Goal: Entertainment & Leisure: Consume media (video, audio)

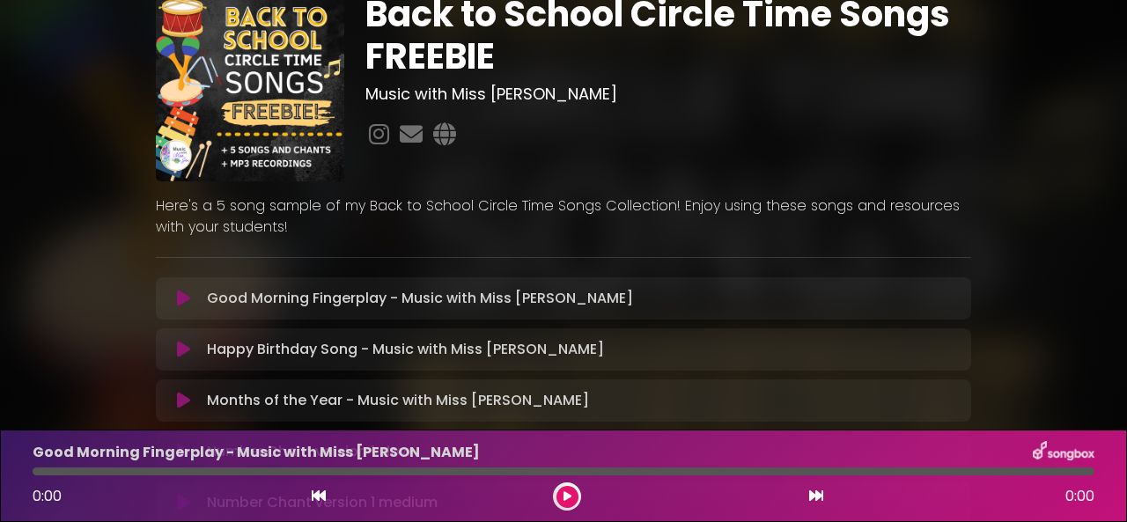
scroll to position [75, 0]
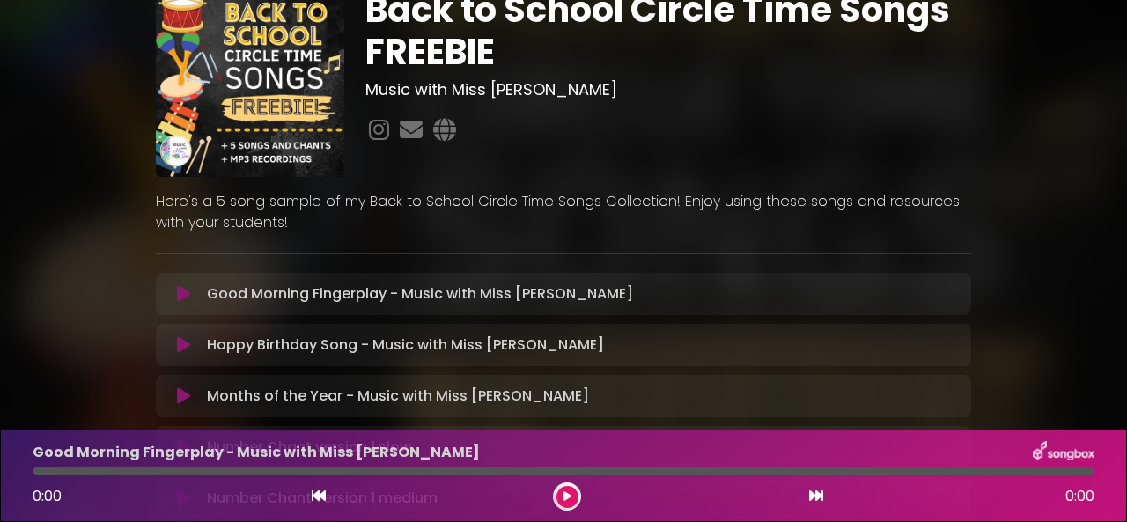
click at [188, 291] on icon at bounding box center [183, 294] width 13 height 18
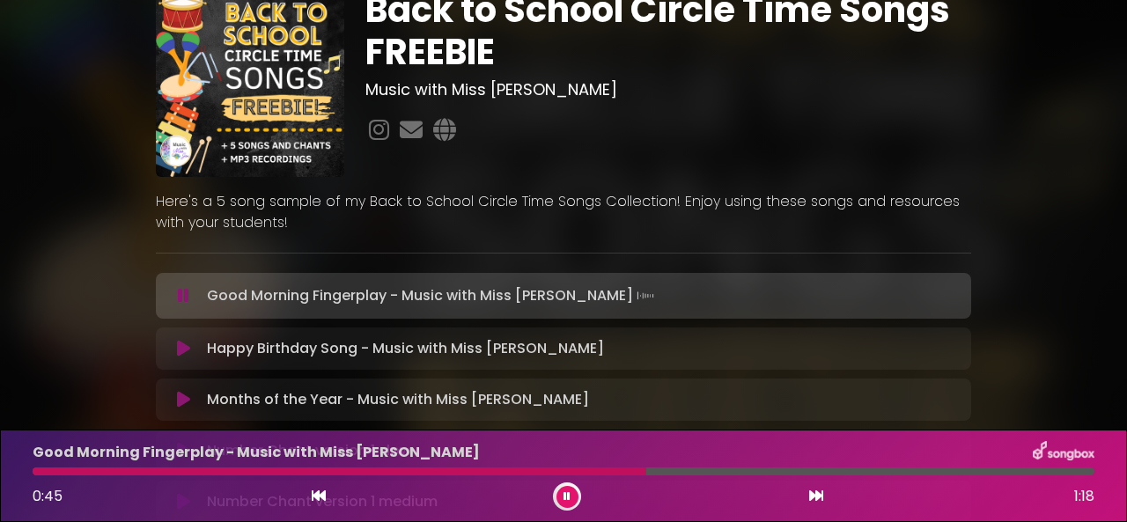
click at [577, 487] on div at bounding box center [567, 497] width 28 height 28
click at [567, 496] on icon at bounding box center [567, 496] width 7 height 11
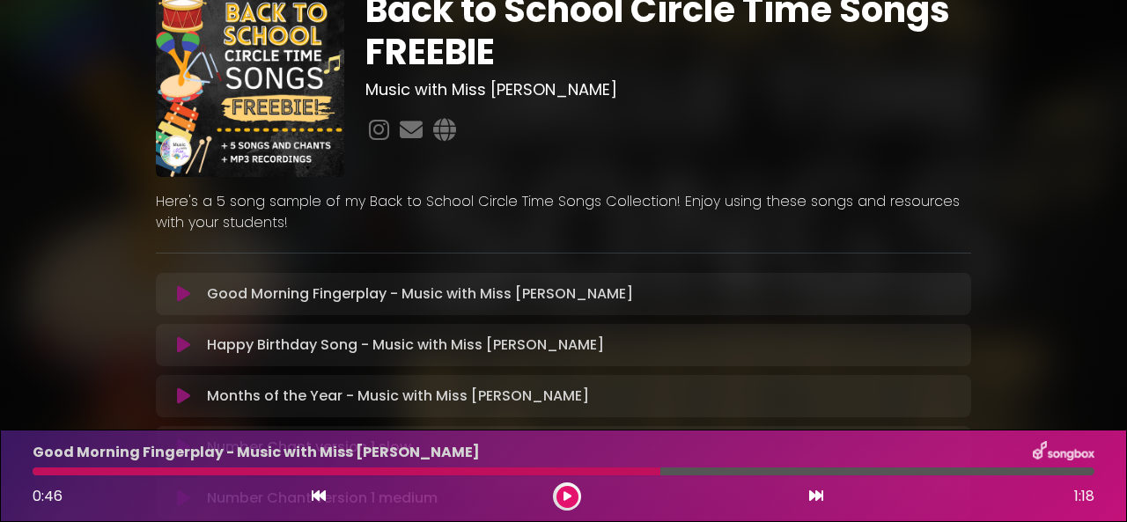
click at [317, 494] on icon at bounding box center [319, 496] width 14 height 14
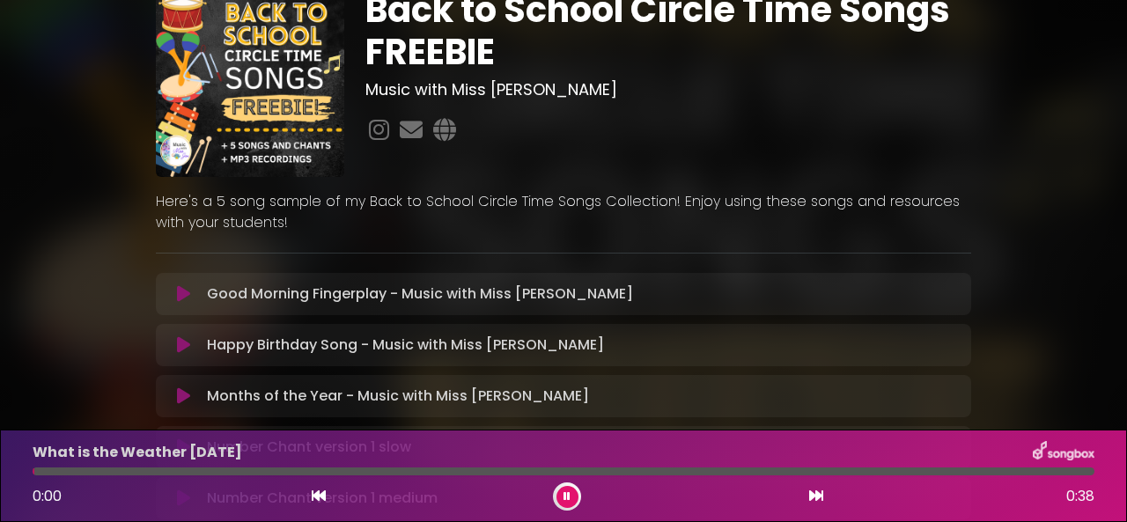
click at [322, 487] on button at bounding box center [319, 496] width 16 height 23
click at [566, 491] on icon at bounding box center [567, 496] width 7 height 11
click at [188, 291] on icon at bounding box center [183, 294] width 13 height 18
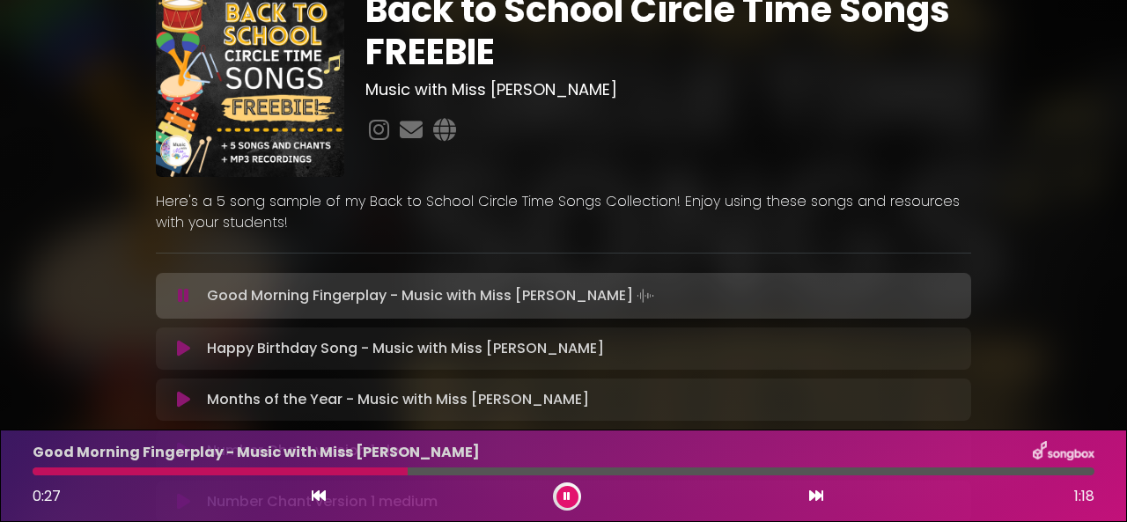
click at [565, 495] on icon at bounding box center [567, 496] width 7 height 11
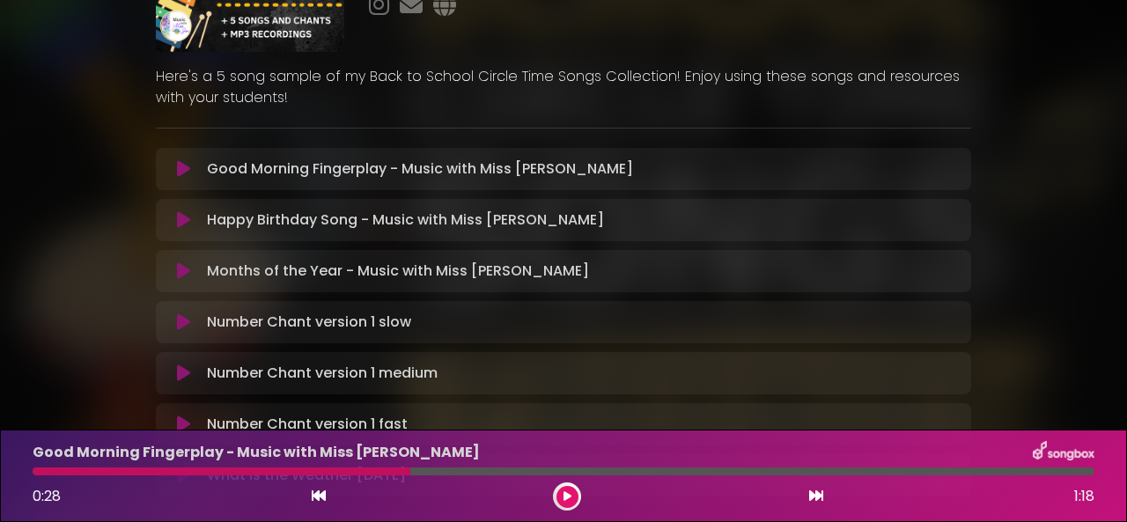
scroll to position [202, 0]
click at [0, 106] on div "Back to School Circle Time Songs FREEBIE Music with Miss [PERSON_NAME]" at bounding box center [563, 171] width 1127 height 705
